Goal: Check status: Check status

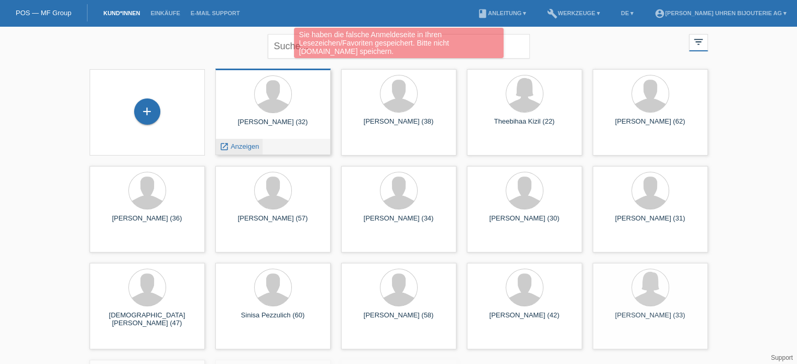
click at [254, 150] on span "Anzeigen" at bounding box center [245, 147] width 28 height 8
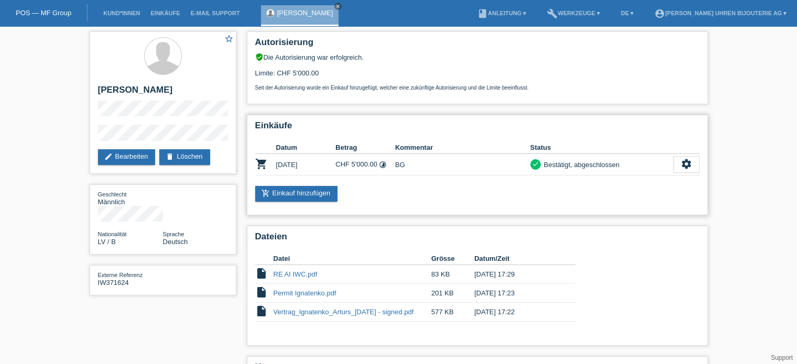
drag, startPoint x: 331, startPoint y: 164, endPoint x: 368, endPoint y: 166, distance: 36.8
click at [368, 166] on tr "shopping_cart [DATE] CHF 5'000.00 timelapse BG check settings" at bounding box center [477, 164] width 444 height 21
click at [368, 166] on td "CHF 5'000.00 timelapse" at bounding box center [365, 164] width 60 height 21
click at [46, 12] on link "POS — MF Group" at bounding box center [44, 13] width 56 height 8
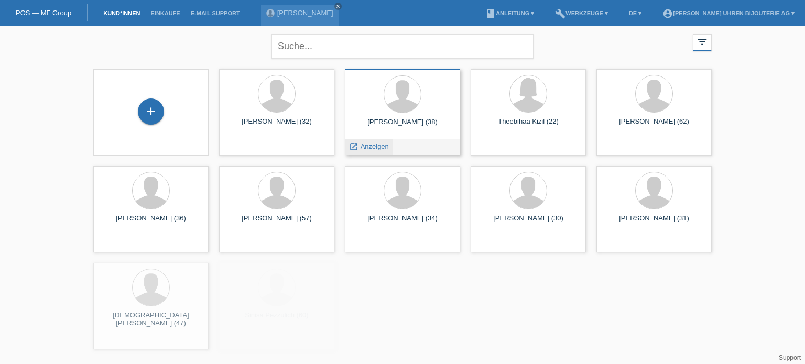
click at [379, 146] on span "Anzeigen" at bounding box center [375, 147] width 28 height 8
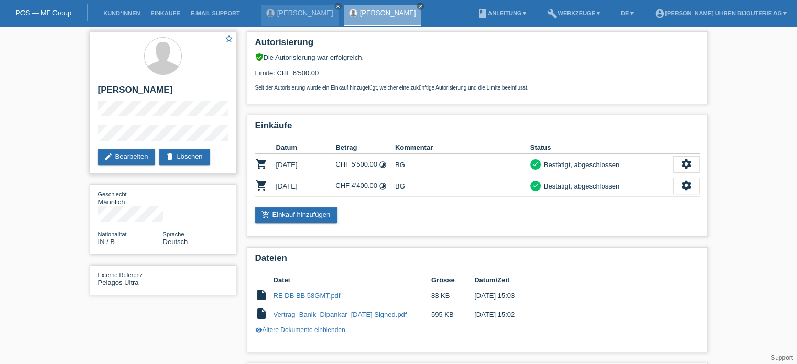
drag, startPoint x: 111, startPoint y: 89, endPoint x: 163, endPoint y: 88, distance: 51.9
click at [163, 88] on h2 "[PERSON_NAME]" at bounding box center [163, 93] width 130 height 16
click at [149, 90] on h2 "[PERSON_NAME]" at bounding box center [163, 93] width 130 height 16
click at [301, 14] on link "[PERSON_NAME]" at bounding box center [305, 13] width 56 height 8
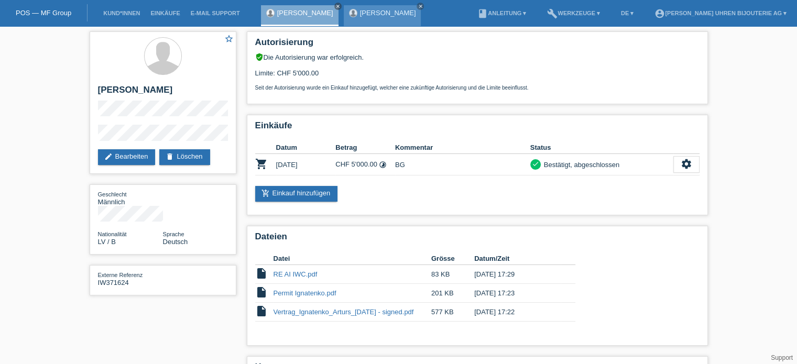
click at [373, 13] on link "[PERSON_NAME]" at bounding box center [388, 13] width 56 height 8
